Goal: Transaction & Acquisition: Purchase product/service

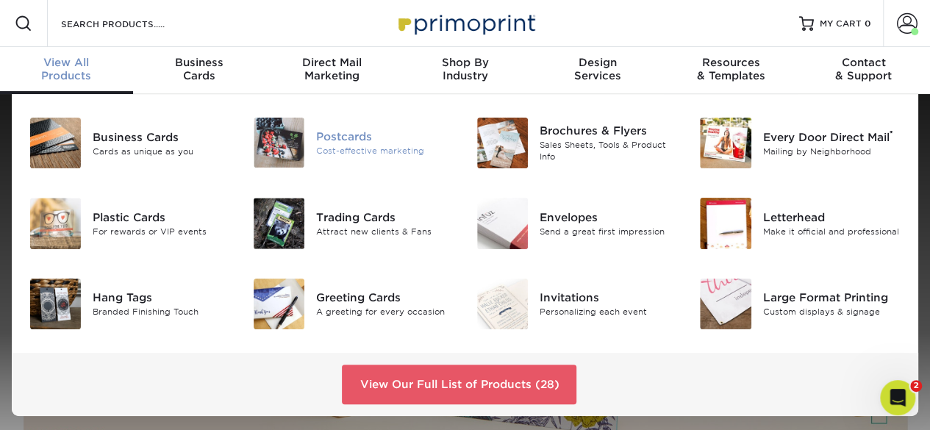
click at [330, 135] on div "Postcards" at bounding box center [385, 137] width 138 height 16
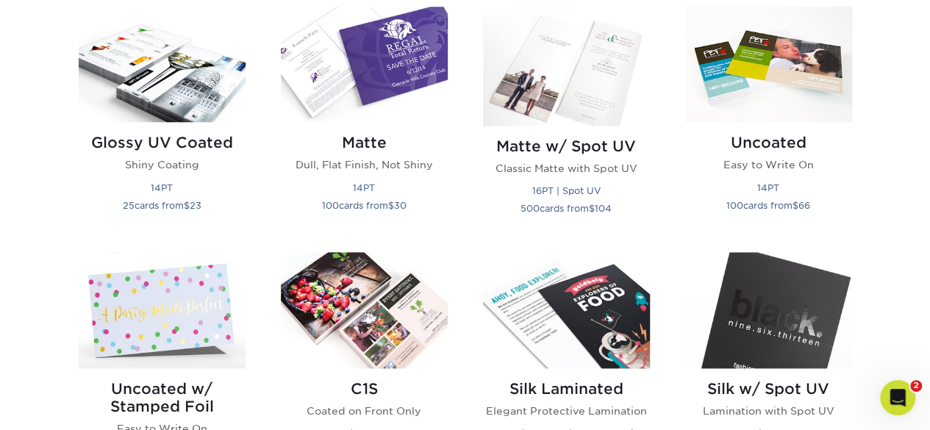
scroll to position [736, 0]
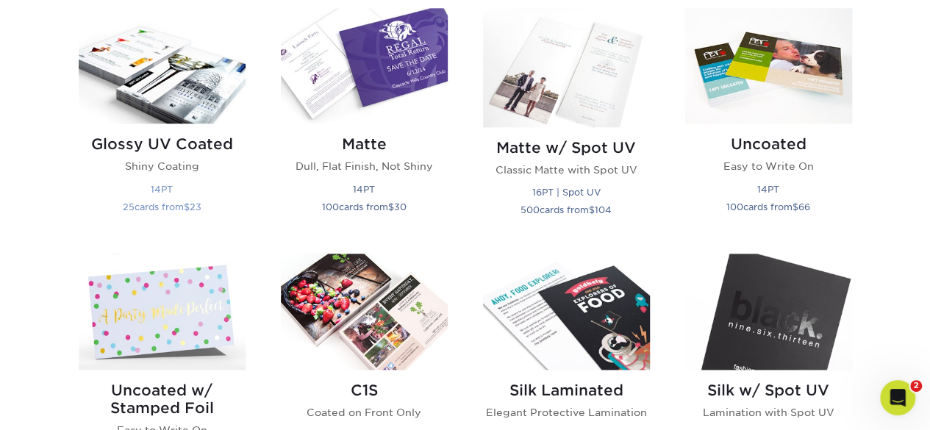
click at [154, 81] on img at bounding box center [162, 65] width 167 height 115
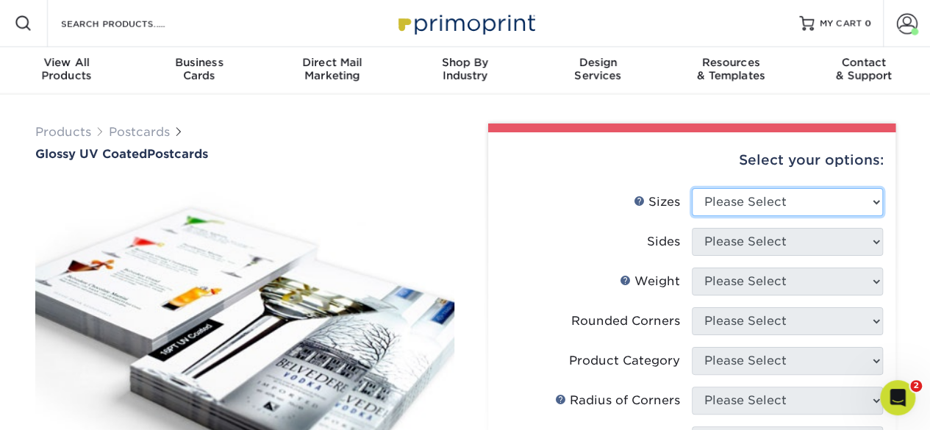
click at [728, 203] on select "Please Select 1.5" x 7" 2" x 4" 2" x 6" 2" x 7" 2" x 8" 2.12" x 5.5" 2.12" x 5.…" at bounding box center [787, 202] width 191 height 28
select select "3.00x5.00"
click at [692, 188] on select "Please Select 1.5" x 7" 2" x 4" 2" x 6" 2" x 7" 2" x 8" 2.12" x 5.5" 2.12" x 5.…" at bounding box center [787, 202] width 191 height 28
